Goal: Information Seeking & Learning: Learn about a topic

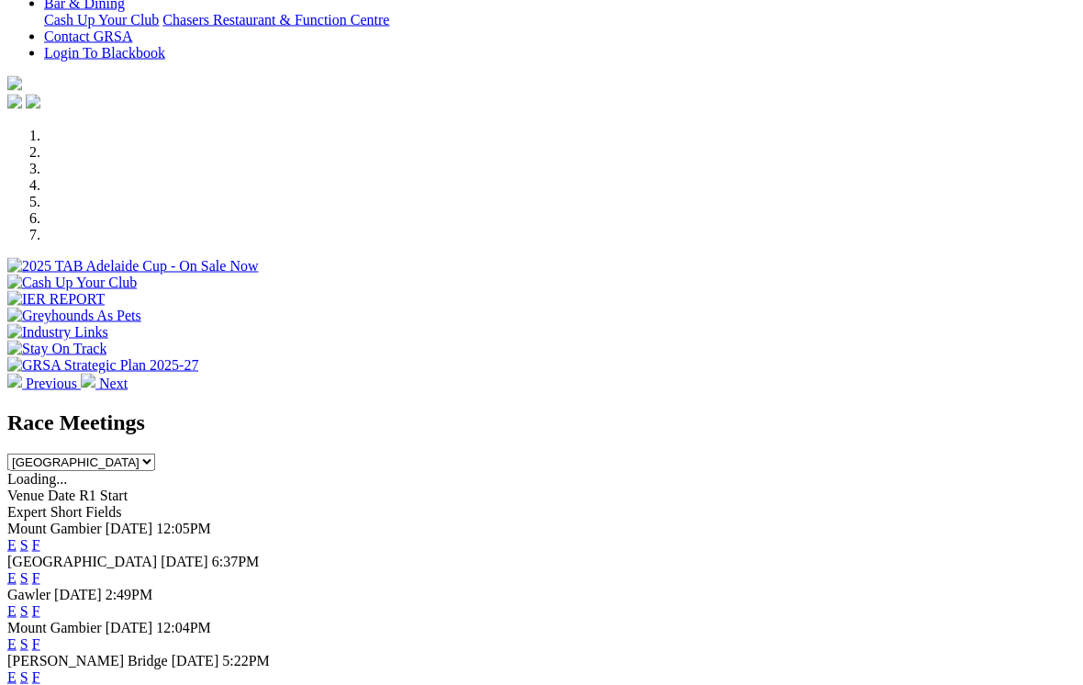
scroll to position [454, 0]
click at [40, 601] on link "F" at bounding box center [36, 609] width 8 height 16
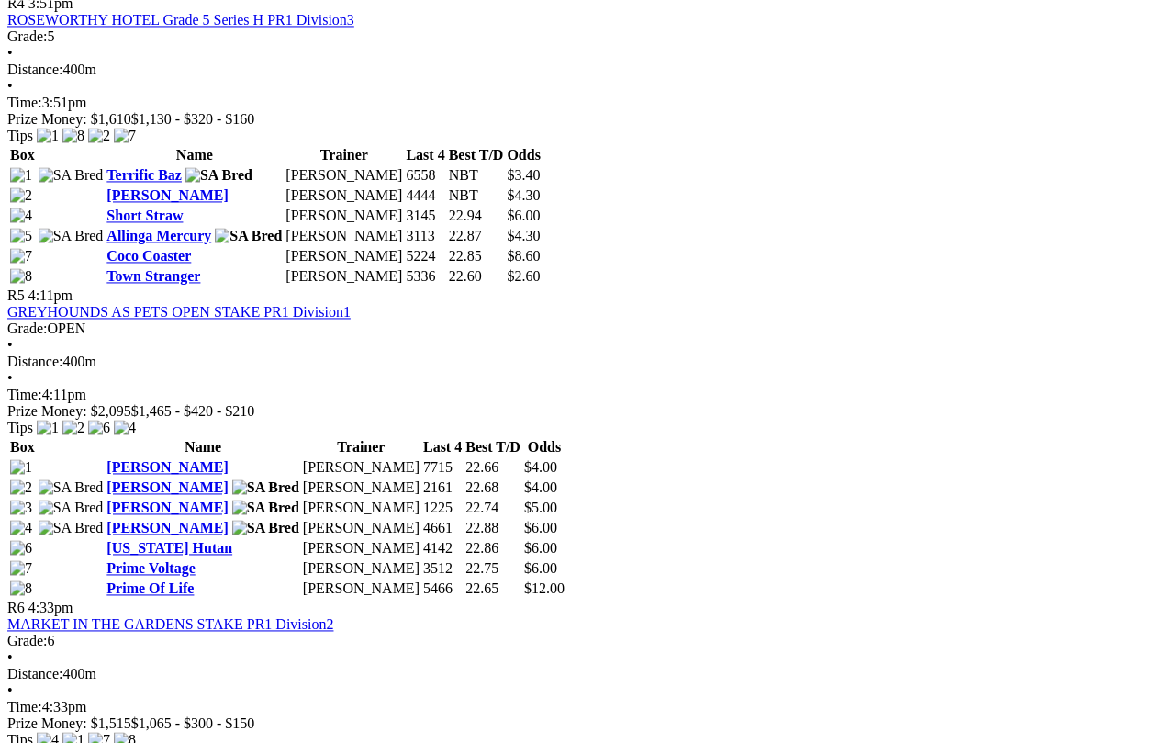
scroll to position [1835, 0]
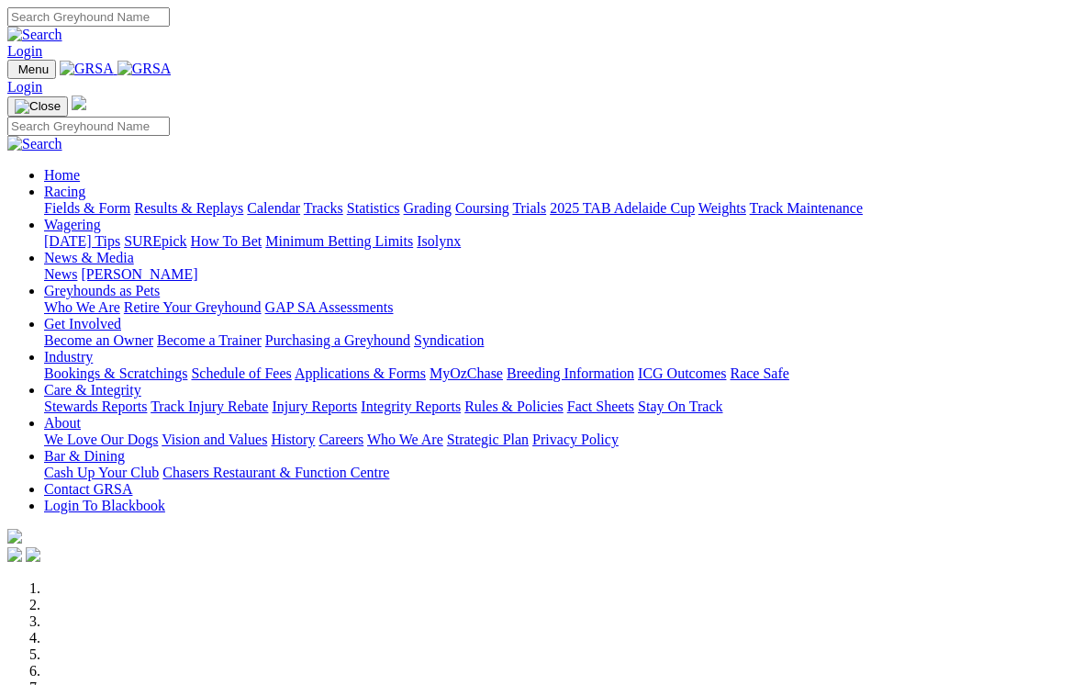
scroll to position [483, 0]
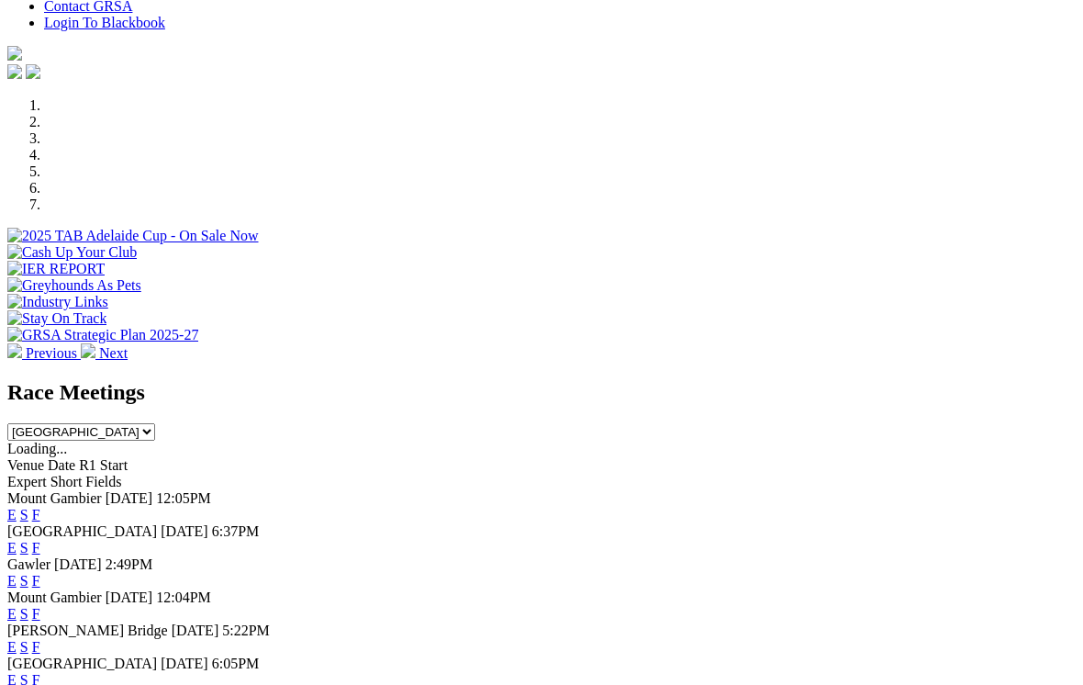
click at [40, 639] on link "F" at bounding box center [36, 647] width 8 height 16
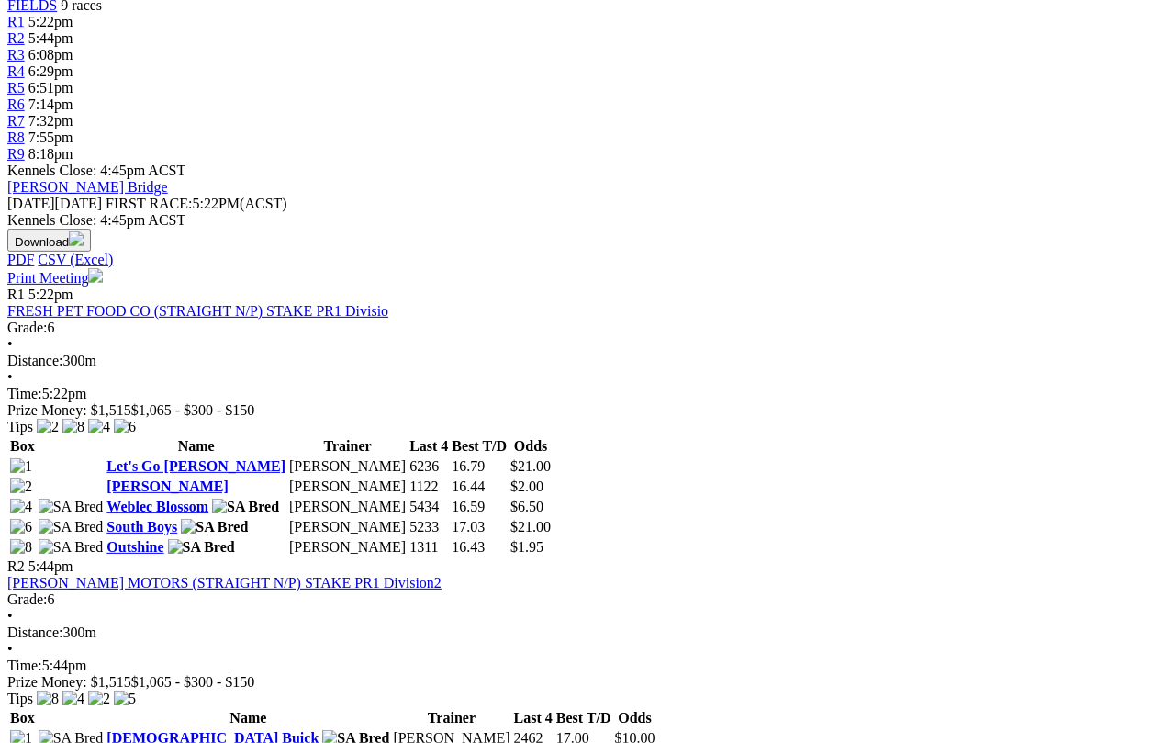
scroll to position [618, 0]
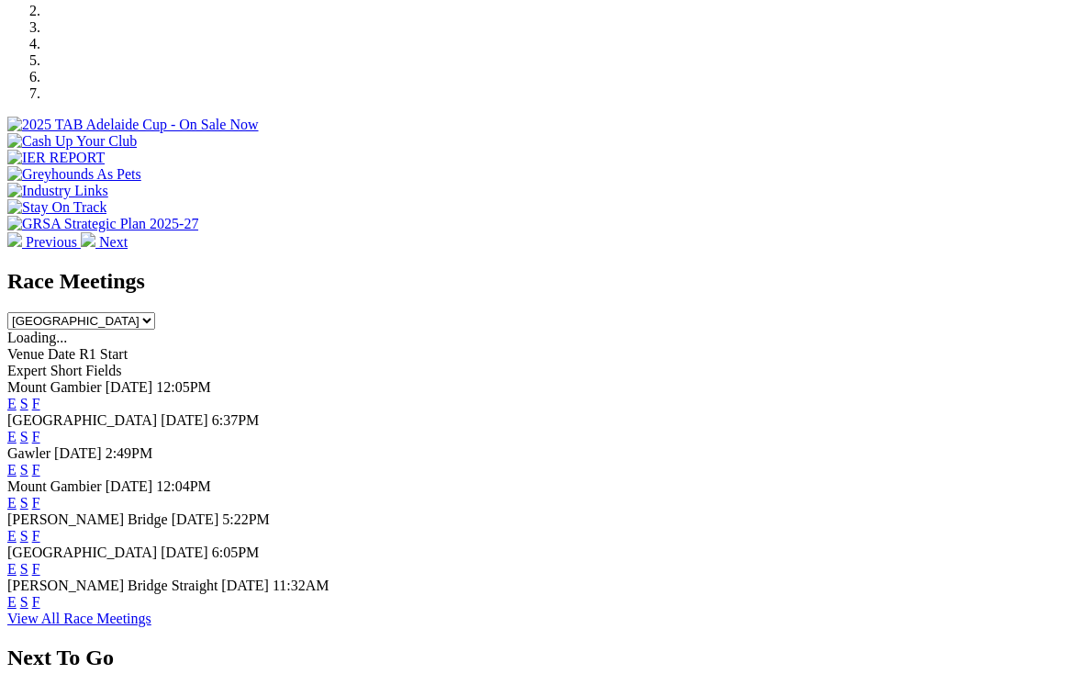
scroll to position [596, 0]
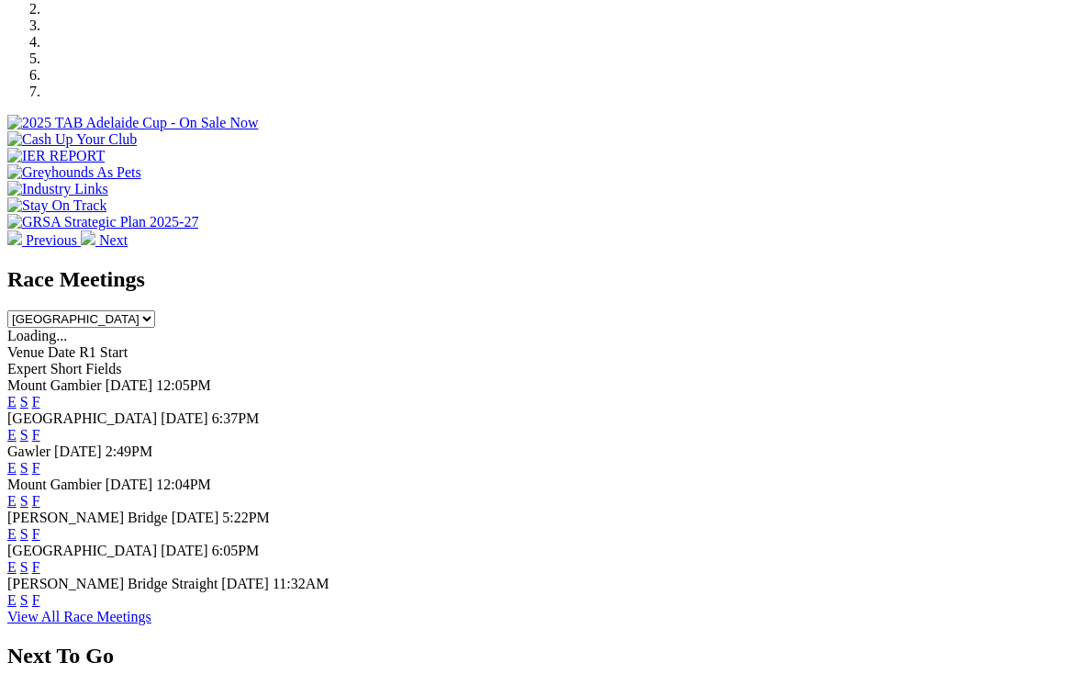
click at [40, 559] on link "F" at bounding box center [36, 567] width 8 height 16
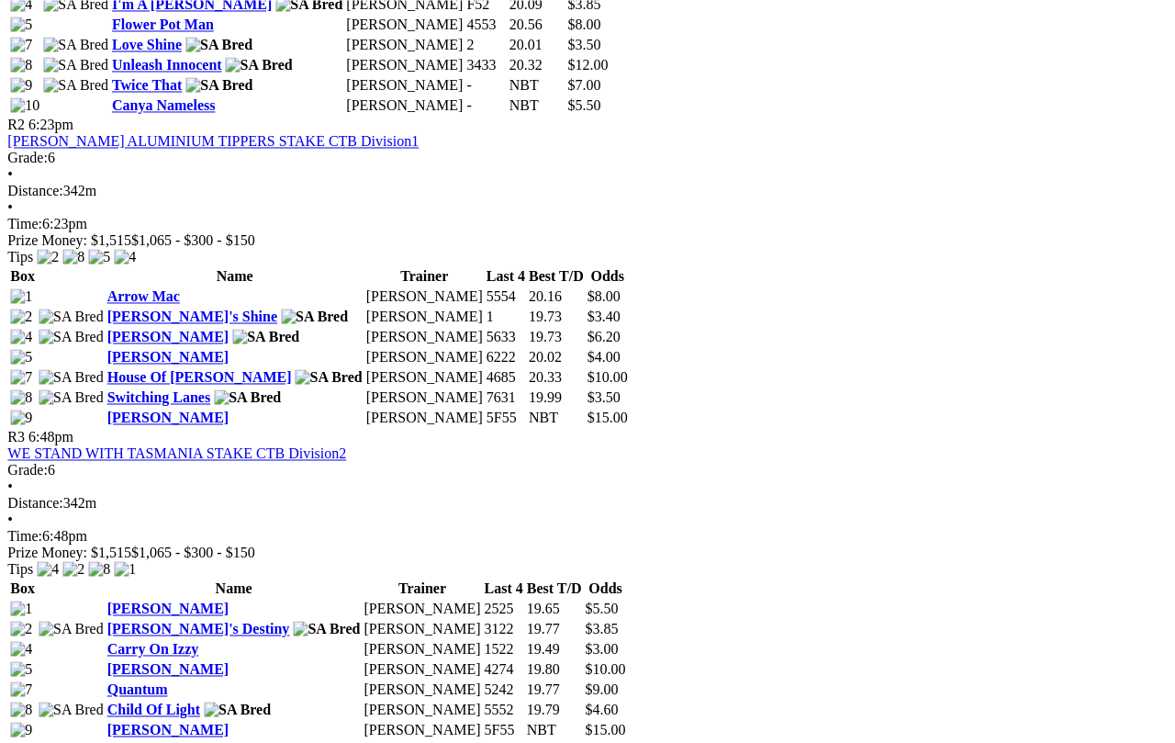
scroll to position [1155, 57]
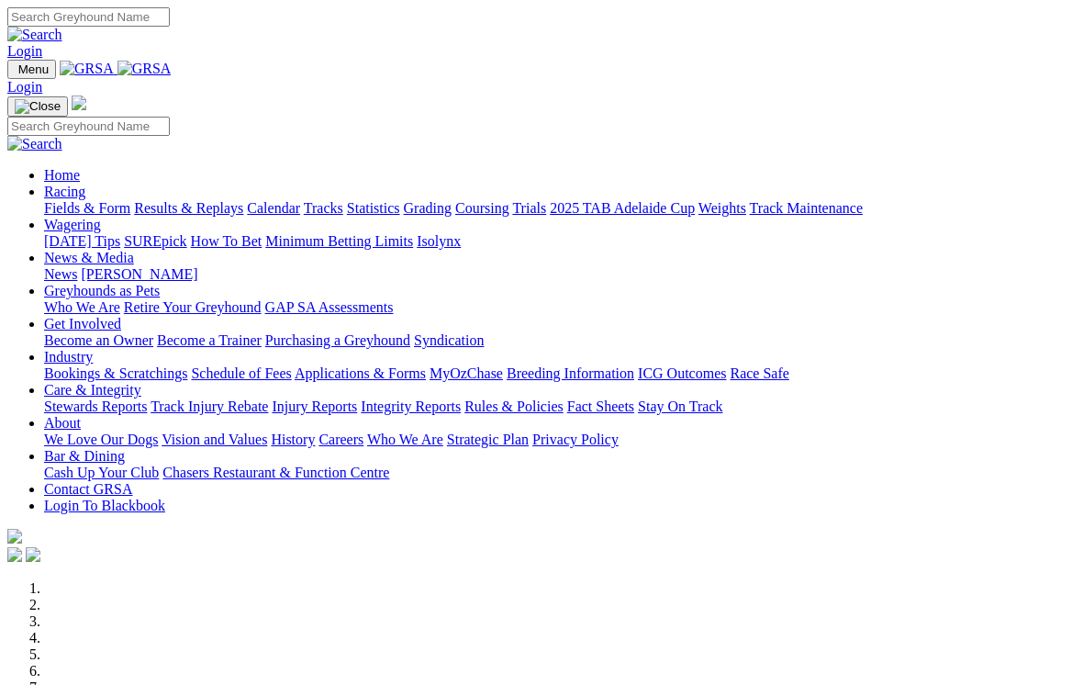
scroll to position [624, 0]
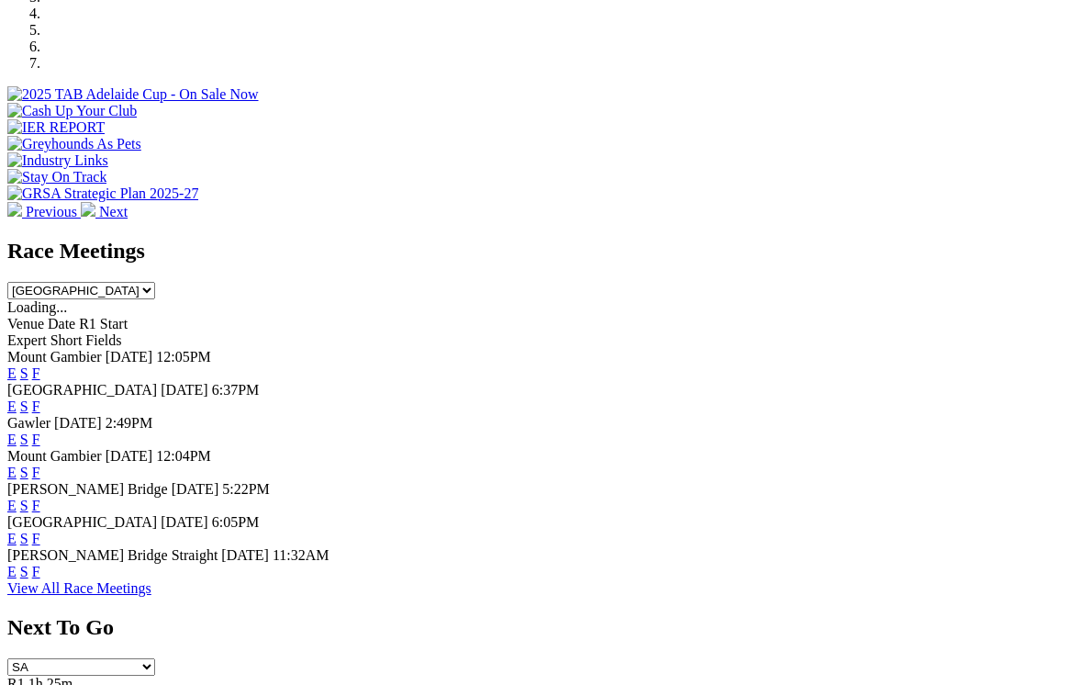
click at [40, 564] on link "F" at bounding box center [36, 572] width 8 height 16
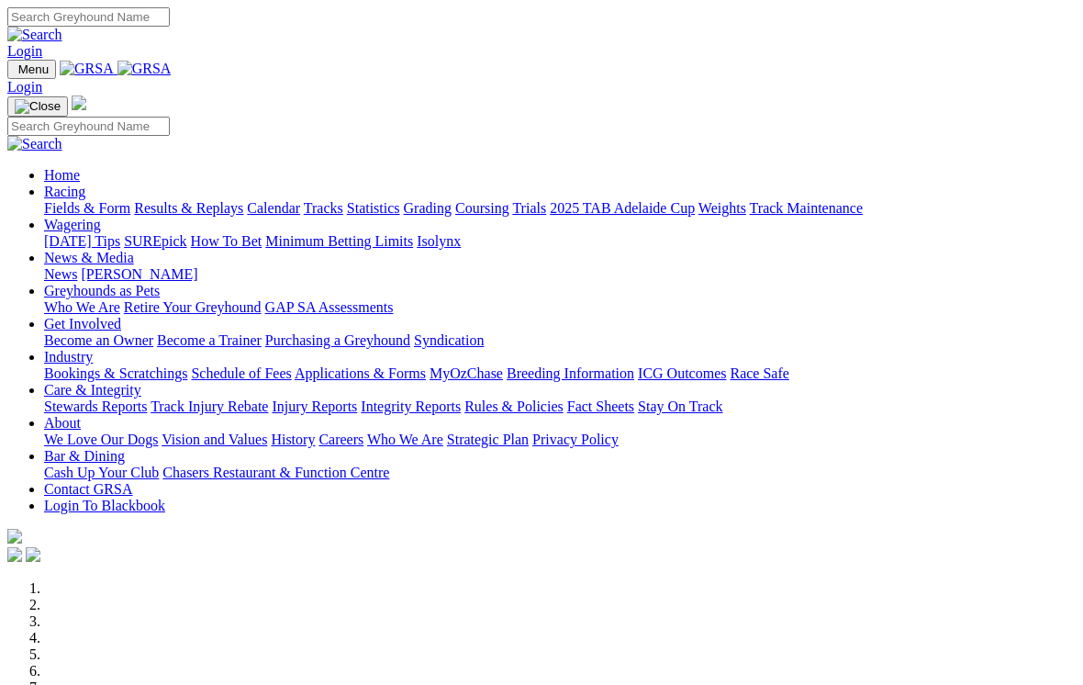
scroll to position [624, 0]
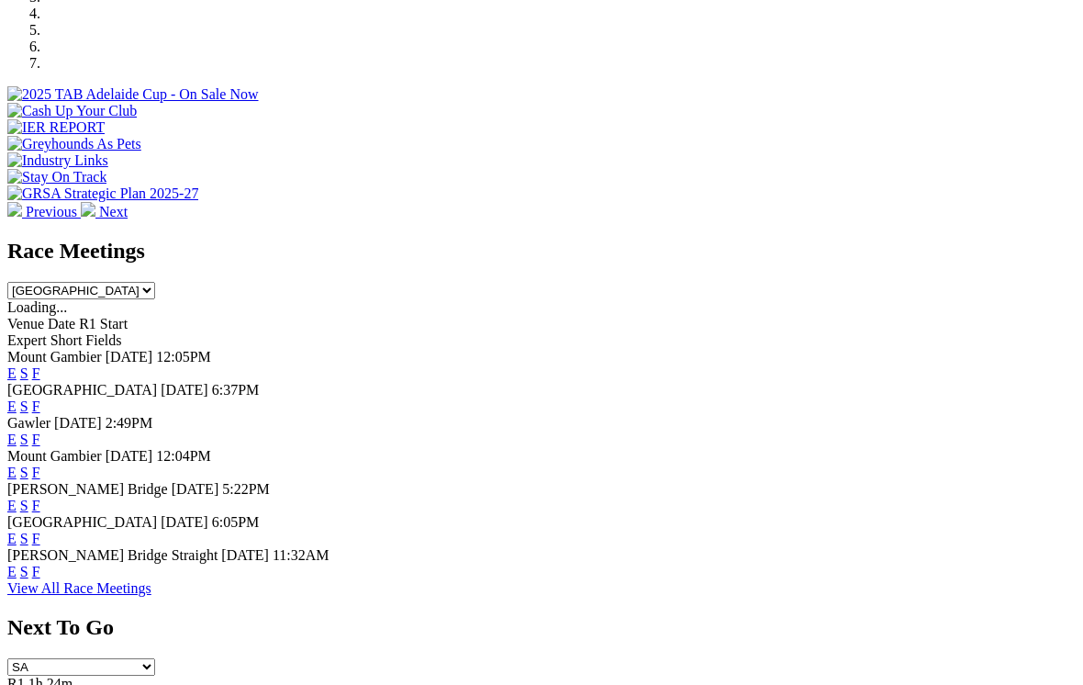
click at [40, 531] on link "F" at bounding box center [36, 539] width 8 height 16
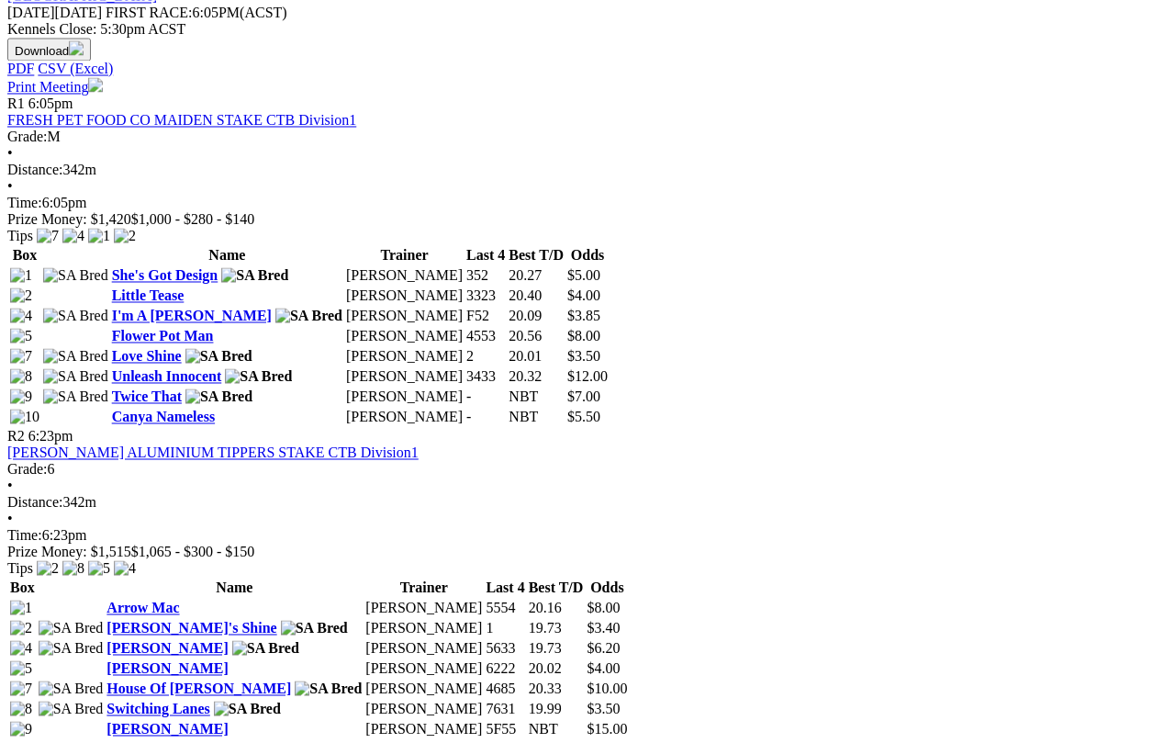
scroll to position [817, 0]
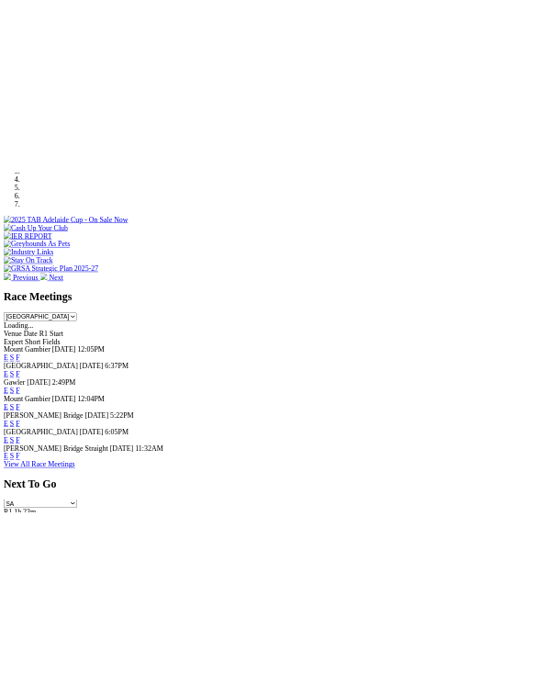
scroll to position [677, 0]
